Goal: Transaction & Acquisition: Subscribe to service/newsletter

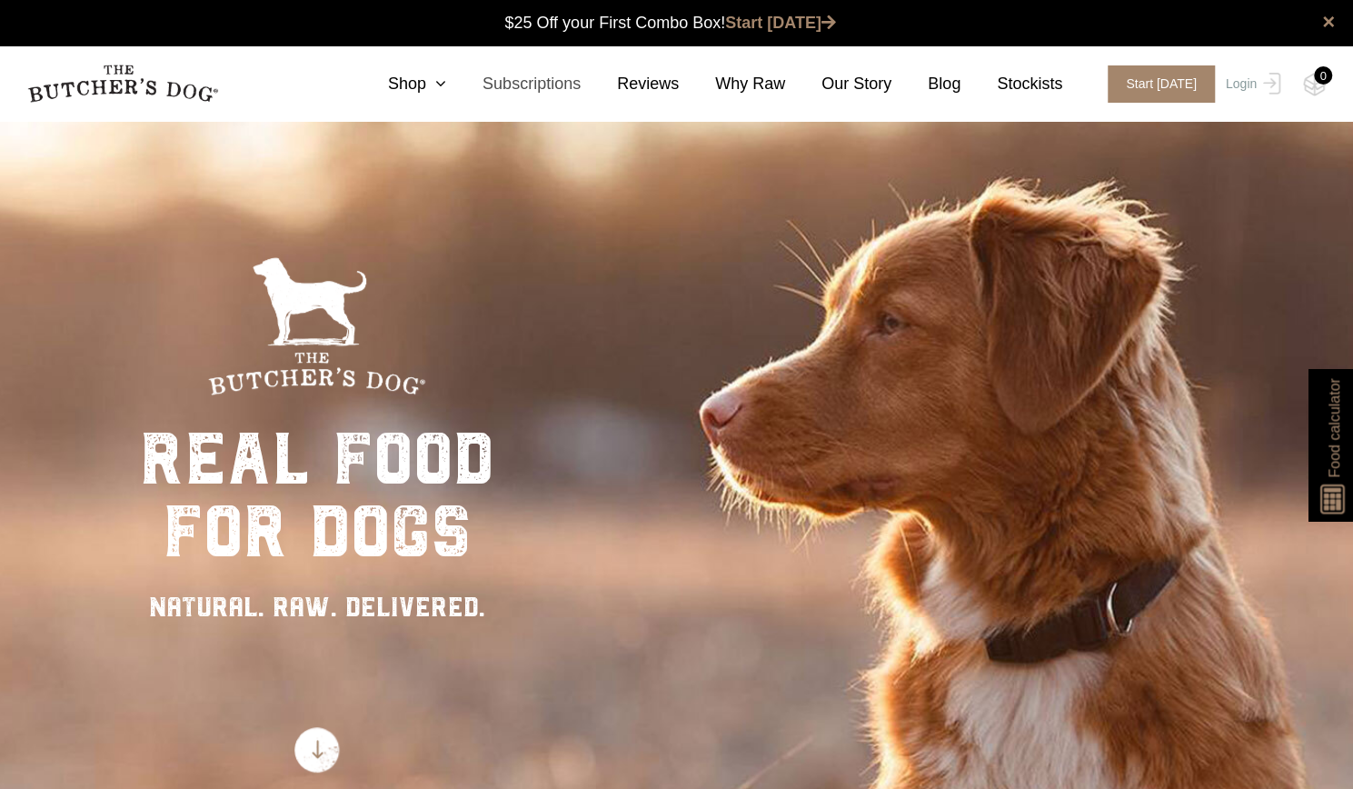
click at [547, 84] on link "Subscriptions" at bounding box center [513, 84] width 135 height 25
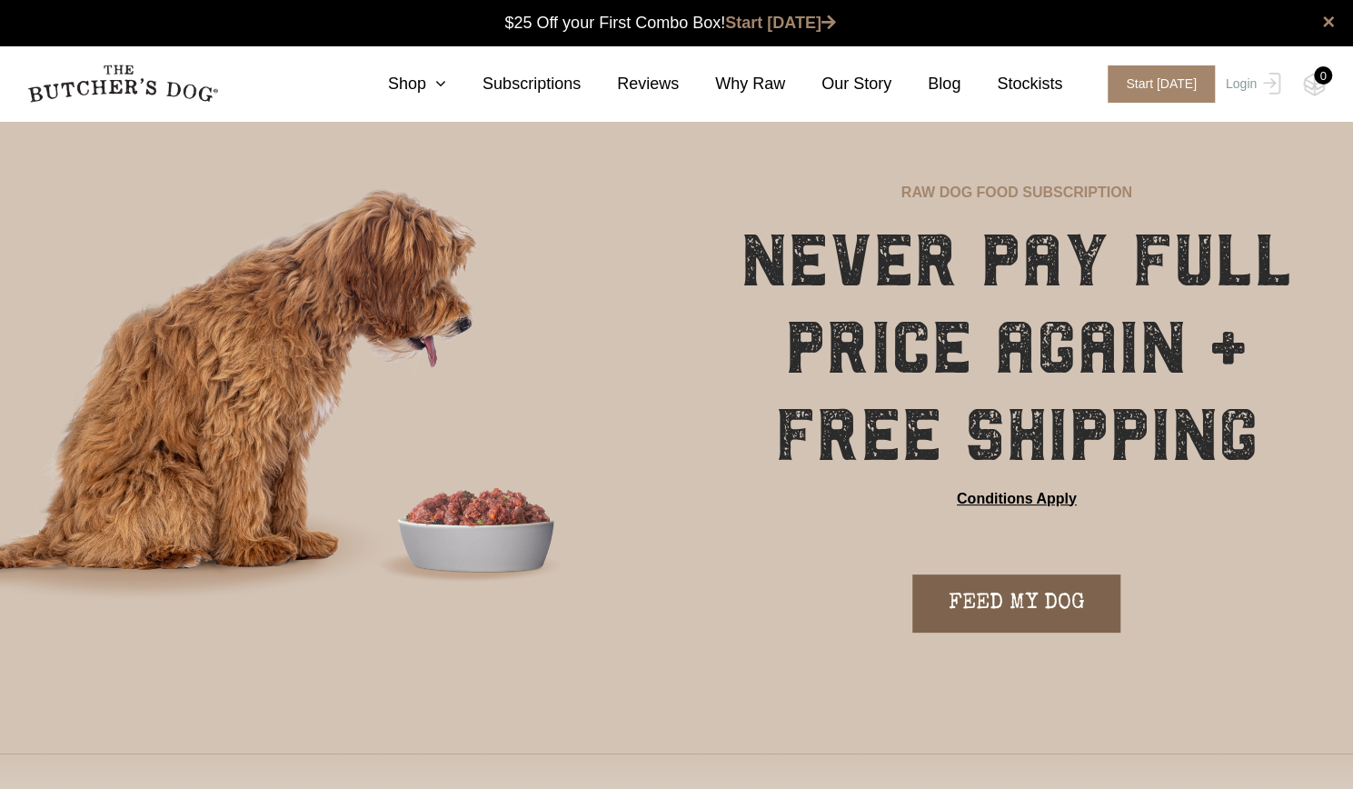
click at [997, 606] on link "FEED MY DOG" at bounding box center [1016, 603] width 208 height 58
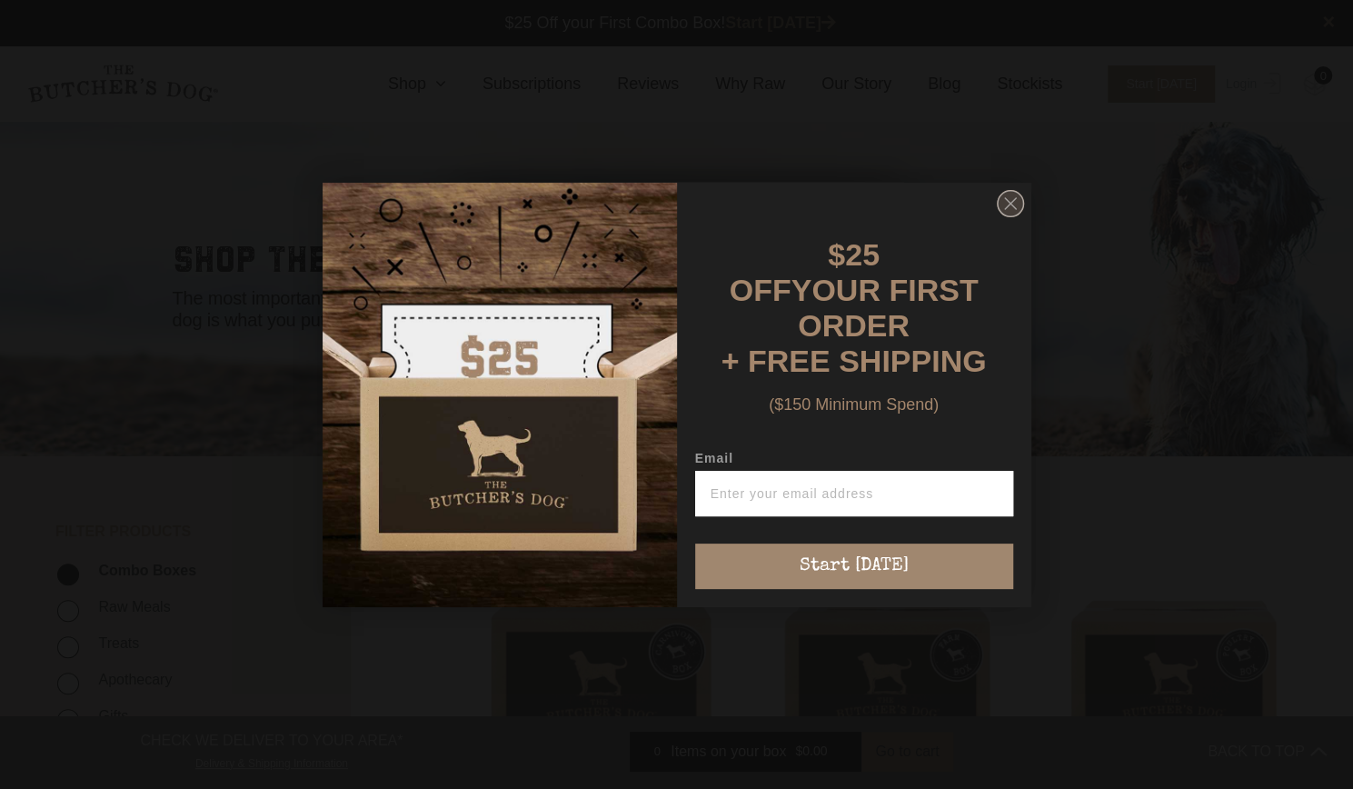
click at [1009, 207] on icon "Close dialog" at bounding box center [1010, 203] width 11 height 11
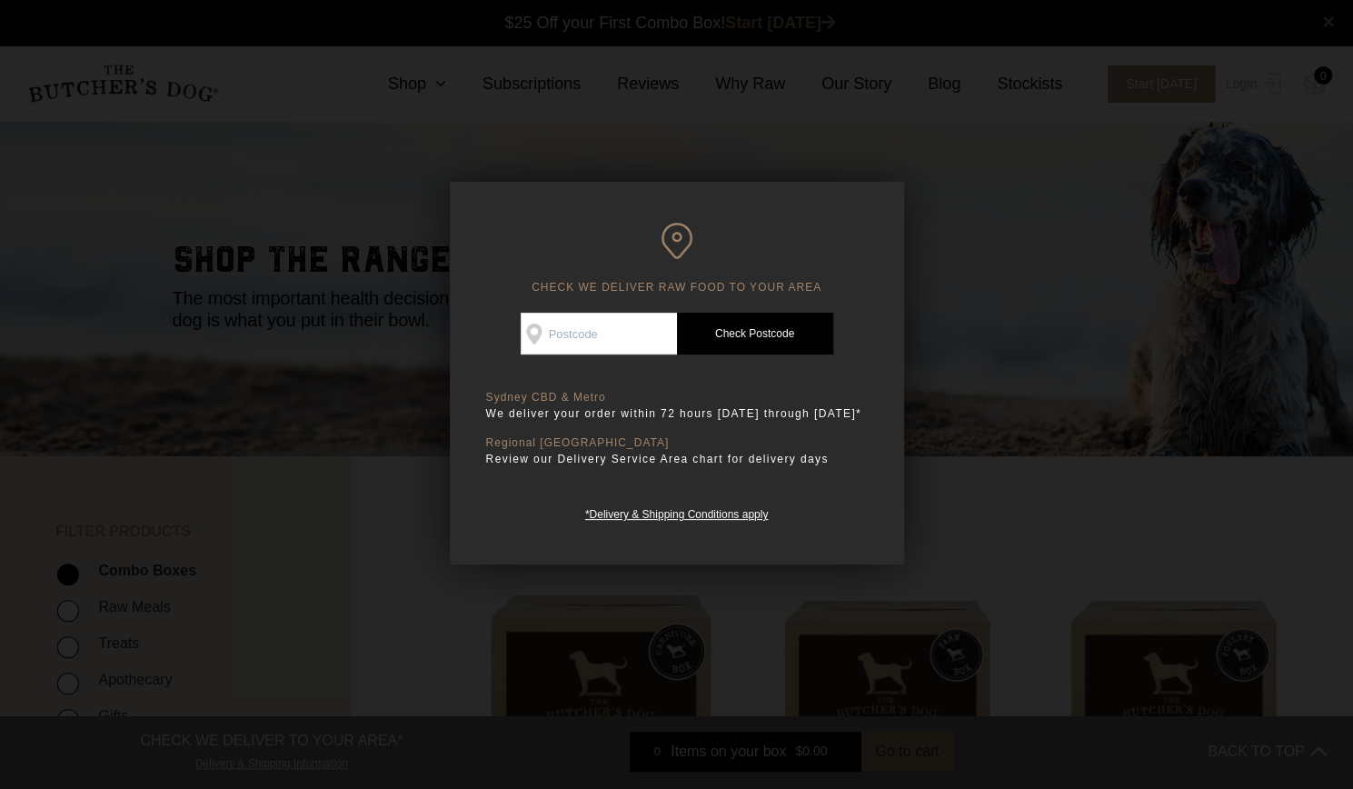
click at [573, 338] on input "Check Availability At" at bounding box center [599, 334] width 156 height 42
type input "3160"
click at [759, 331] on link "Check Postcode" at bounding box center [755, 334] width 156 height 42
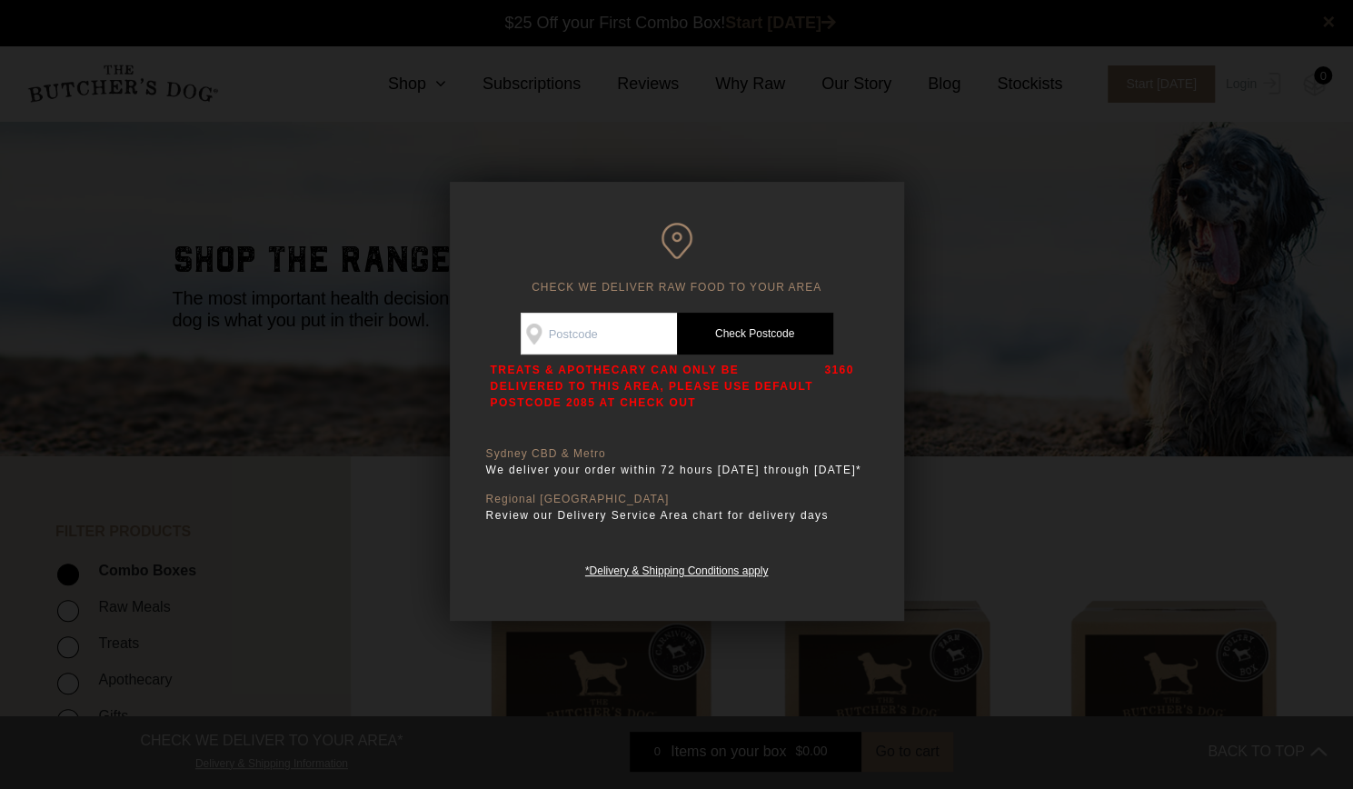
click at [583, 316] on input "Check Availability At" at bounding box center [599, 334] width 156 height 42
type input "3160"
click at [734, 343] on link "Check Postcode" at bounding box center [755, 334] width 156 height 42
click at [892, 161] on div at bounding box center [676, 394] width 1353 height 789
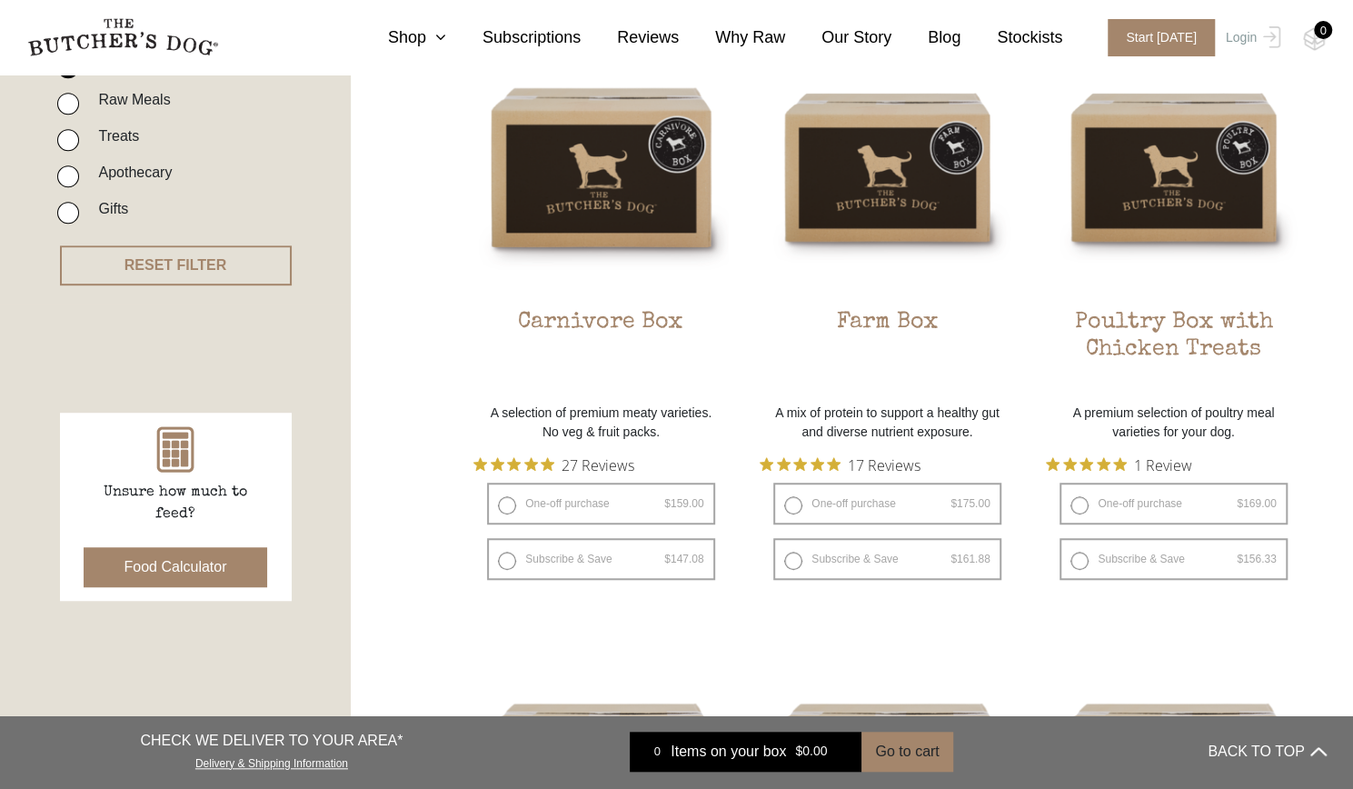
scroll to position [508, 0]
